Goal: Task Accomplishment & Management: Use online tool/utility

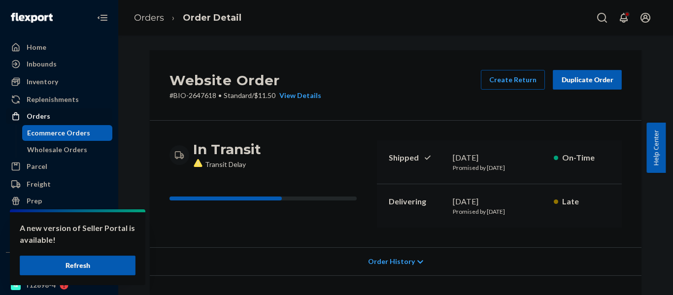
scroll to position [345, 0]
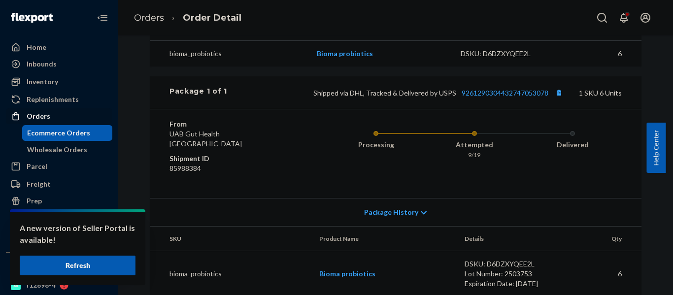
click at [36, 115] on div "Orders" at bounding box center [39, 116] width 24 height 10
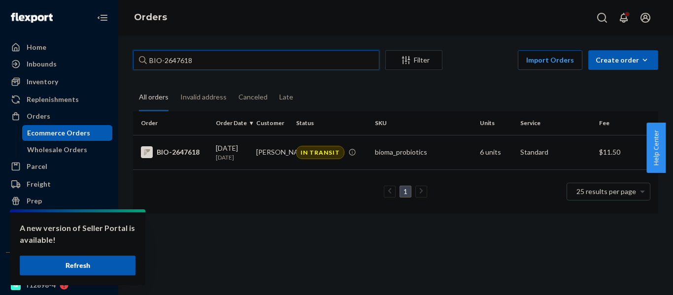
click at [253, 59] on input "BIO-2647618" at bounding box center [256, 60] width 246 height 20
click at [181, 58] on input "BIO-2647618" at bounding box center [256, 60] width 246 height 20
paste input "77737"
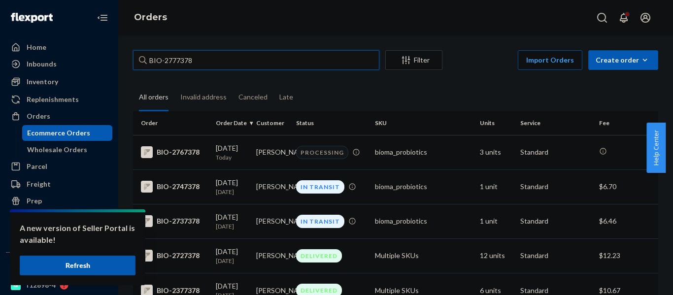
click at [176, 64] on input "BIO-2777378" at bounding box center [256, 60] width 246 height 20
paste input "662816"
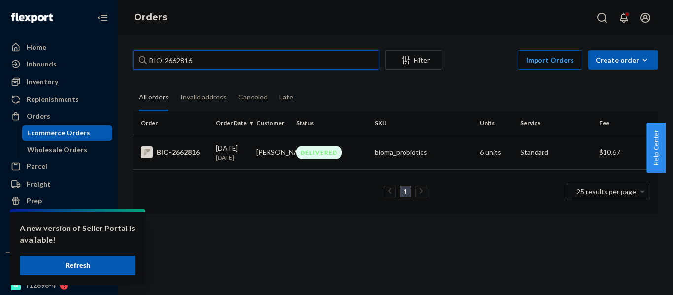
type input "BIO-2662816"
click at [188, 159] on td "BIO-2662816" at bounding box center [172, 152] width 79 height 34
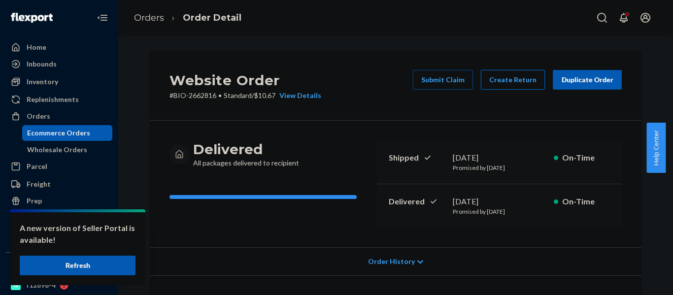
click at [496, 81] on button "Create Return" at bounding box center [513, 80] width 64 height 20
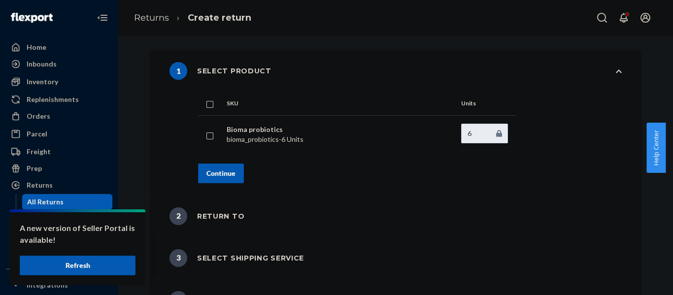
click at [202, 140] on td at bounding box center [210, 134] width 25 height 38
click at [206, 136] on input "checkbox" at bounding box center [210, 135] width 8 height 10
checkbox input "true"
click at [213, 174] on div "Continue" at bounding box center [220, 173] width 29 height 10
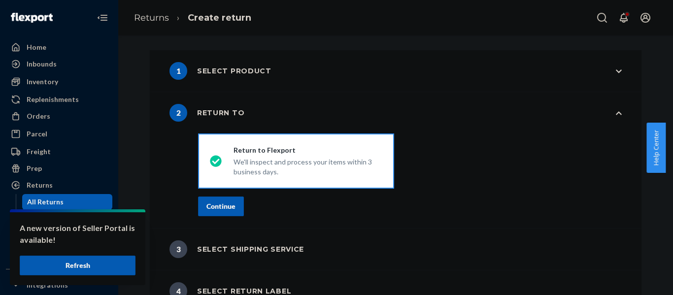
click at [222, 205] on div "Continue" at bounding box center [220, 207] width 29 height 10
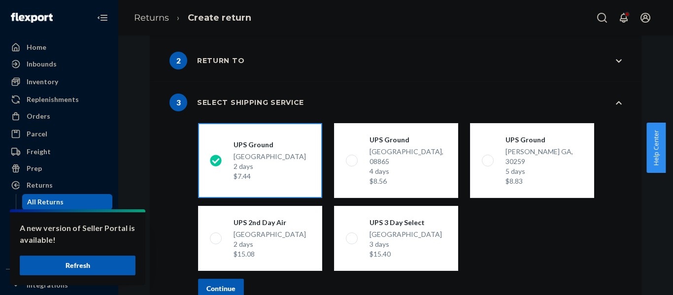
scroll to position [100, 0]
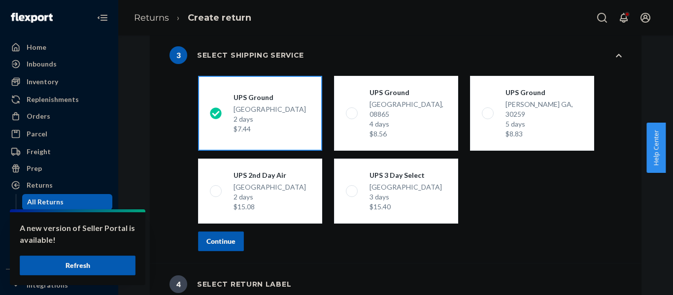
click at [231, 236] on div "Continue" at bounding box center [220, 241] width 29 height 10
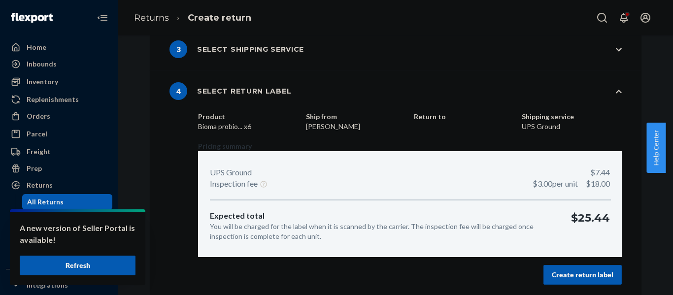
scroll to position [107, 0]
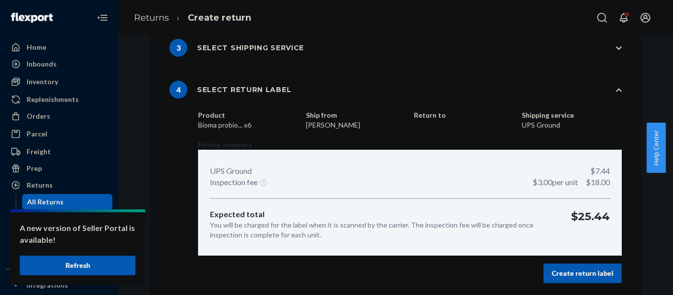
click at [580, 266] on button "Create return label" at bounding box center [582, 274] width 78 height 20
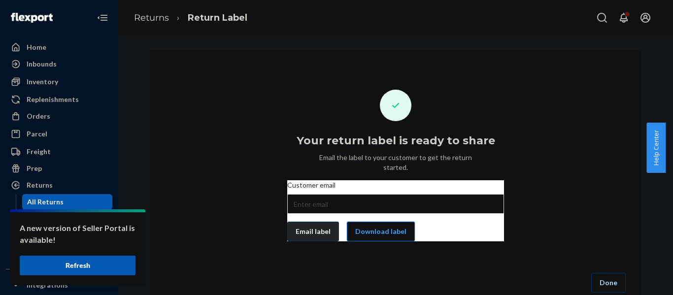
click at [393, 225] on button "Download label" at bounding box center [381, 232] width 68 height 20
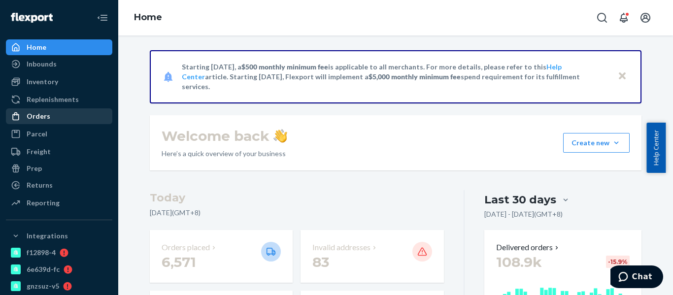
click at [80, 115] on div "Orders" at bounding box center [59, 116] width 104 height 14
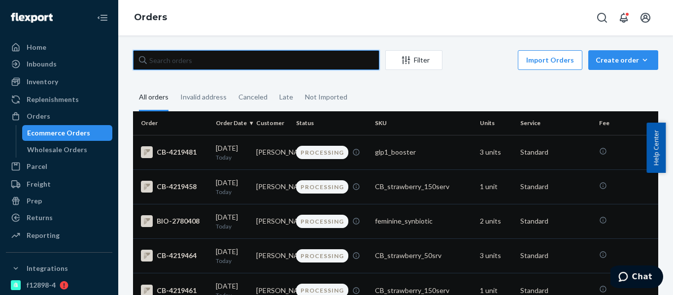
click at [228, 60] on input "text" at bounding box center [256, 60] width 246 height 20
paste input "2759182"
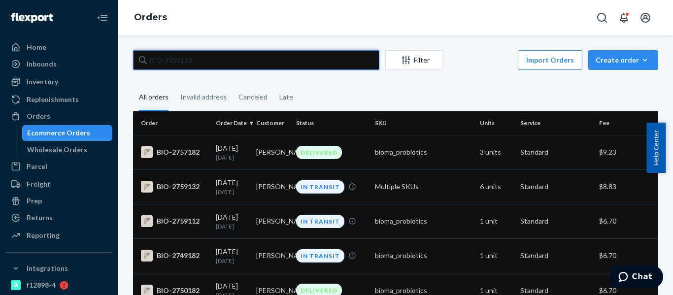
drag, startPoint x: 224, startPoint y: 56, endPoint x: 164, endPoint y: 60, distance: 60.2
click at [164, 60] on input "BIO-2759182" at bounding box center [256, 60] width 246 height 20
paste input "93"
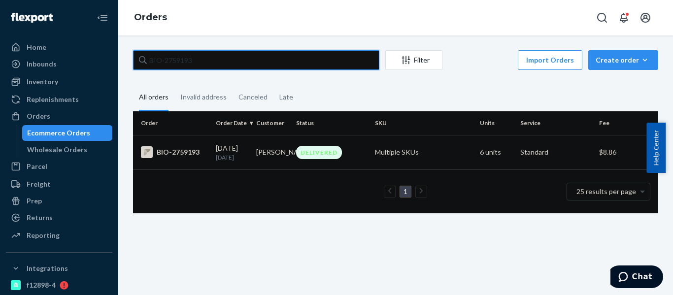
type input "BIO-2759193"
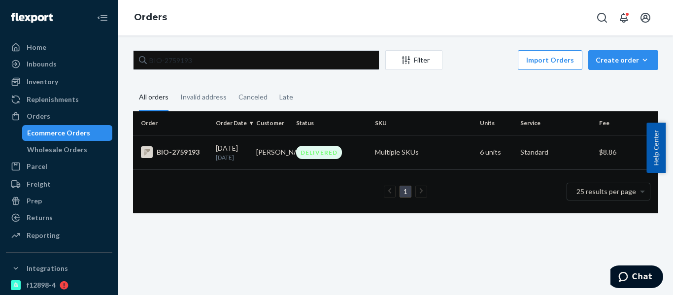
click at [281, 161] on td "[PERSON_NAME]" at bounding box center [272, 152] width 40 height 34
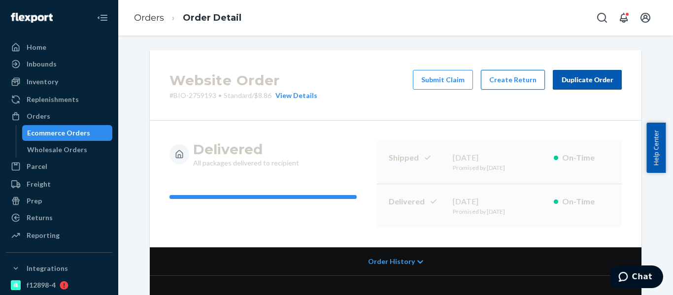
click at [515, 86] on button "Create Return" at bounding box center [513, 80] width 64 height 20
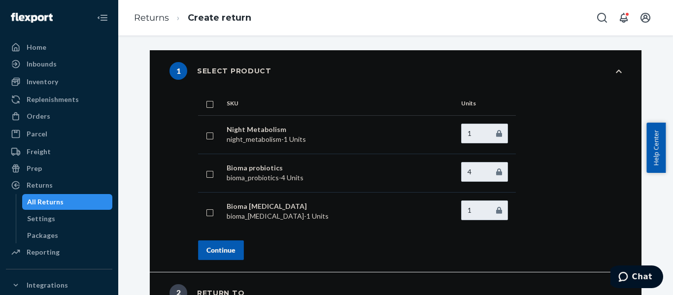
click at [210, 138] on td at bounding box center [210, 134] width 25 height 38
click at [206, 211] on input "checkbox" at bounding box center [210, 211] width 8 height 10
checkbox input "true"
click at [206, 169] on input "checkbox" at bounding box center [210, 173] width 8 height 10
checkbox input "true"
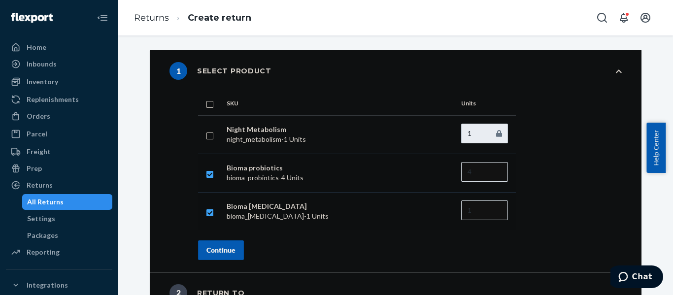
click at [207, 131] on input "checkbox" at bounding box center [210, 135] width 8 height 10
checkbox input "true"
click at [494, 172] on input "3" at bounding box center [484, 172] width 47 height 20
click at [494, 172] on input "2" at bounding box center [484, 172] width 47 height 20
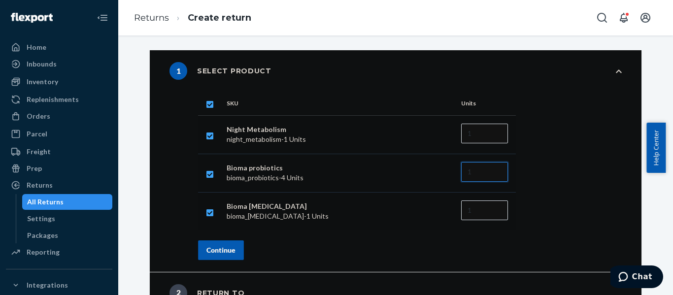
type input "1"
click at [494, 174] on input "1" at bounding box center [484, 172] width 47 height 20
click at [231, 249] on div "Continue" at bounding box center [220, 250] width 29 height 10
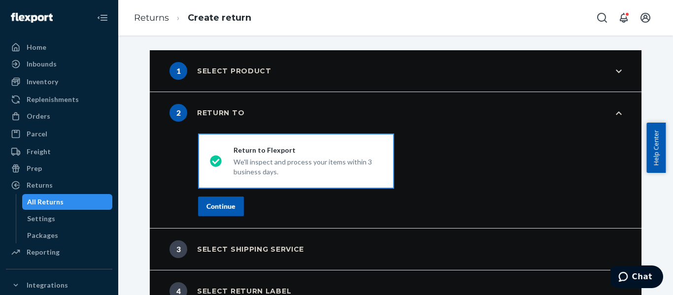
click at [226, 212] on button "Continue" at bounding box center [221, 207] width 46 height 20
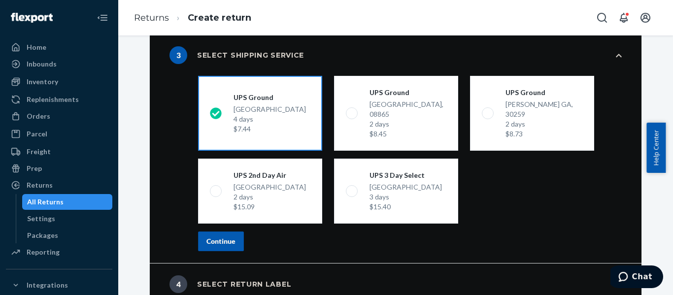
click at [227, 236] on div "Continue" at bounding box center [220, 241] width 29 height 10
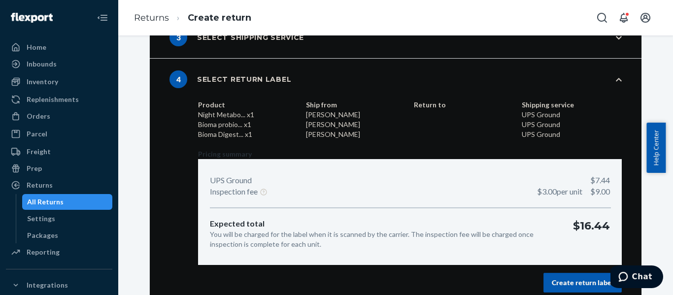
scroll to position [127, 0]
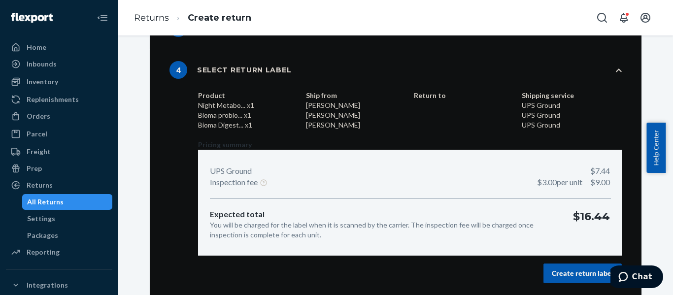
click at [559, 273] on div "Create return label" at bounding box center [583, 274] width 62 height 10
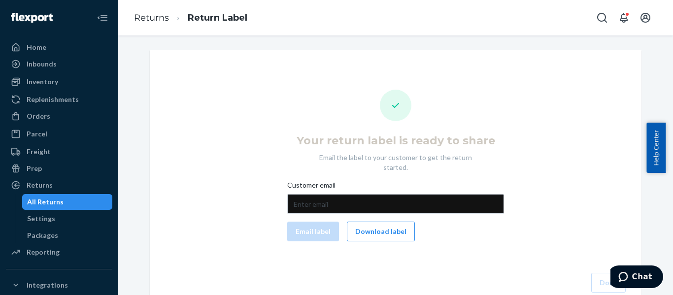
drag, startPoint x: 351, startPoint y: 220, endPoint x: 173, endPoint y: 2, distance: 281.9
click at [351, 222] on button "Download label" at bounding box center [381, 232] width 68 height 20
